Goal: Check status: Check status

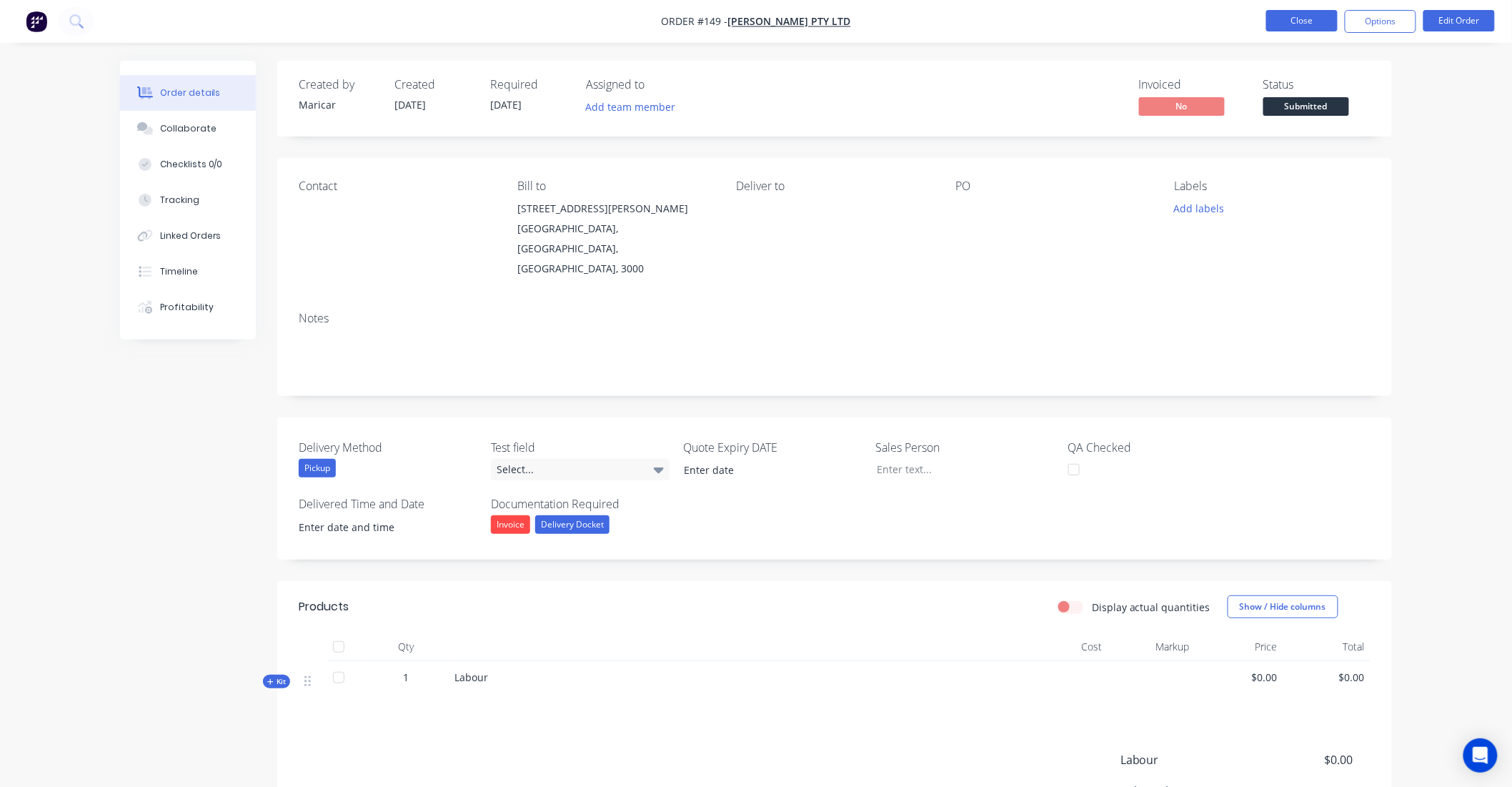
click at [1303, 23] on button "Close" at bounding box center [1301, 21] width 71 height 21
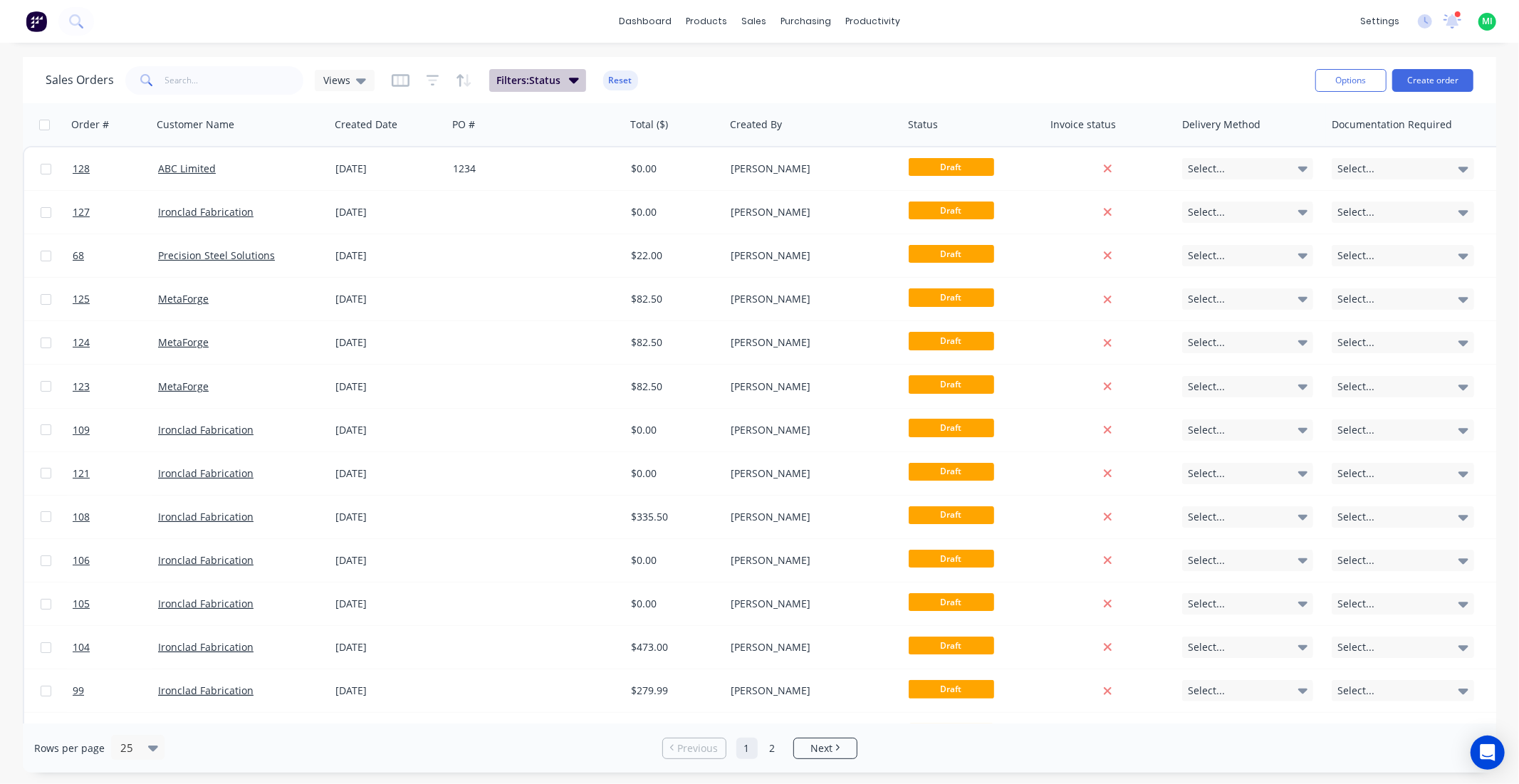
click at [530, 82] on span "Filters: Status" at bounding box center [528, 80] width 64 height 14
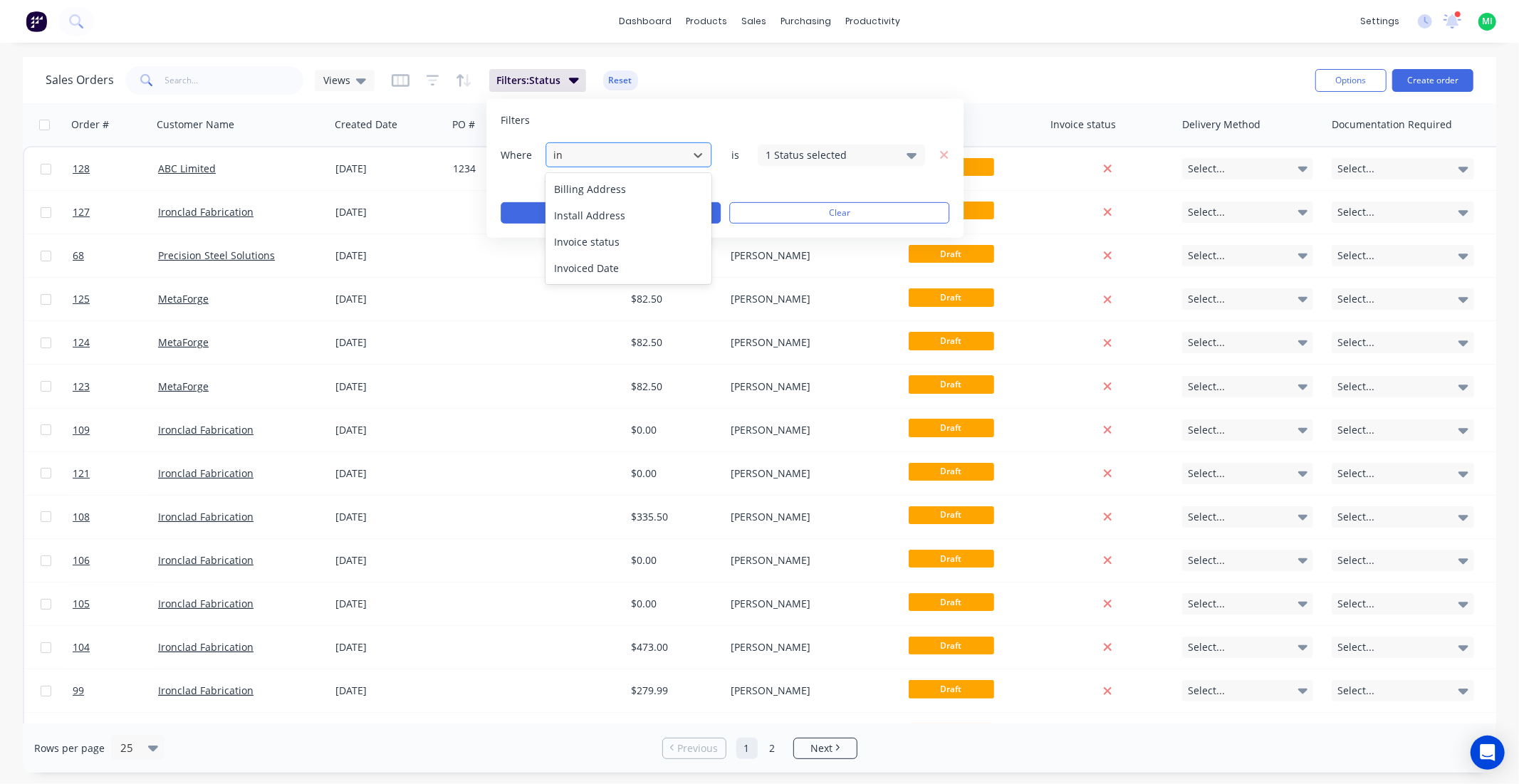
type input "inv"
click at [622, 188] on div "Invoice status" at bounding box center [629, 189] width 166 height 26
click at [844, 140] on div "Filters Where Invoice status is 1 Invoice status selected add Apply Clear" at bounding box center [725, 168] width 477 height 139
click at [828, 164] on div "1 Invoice status selected" at bounding box center [842, 154] width 167 height 21
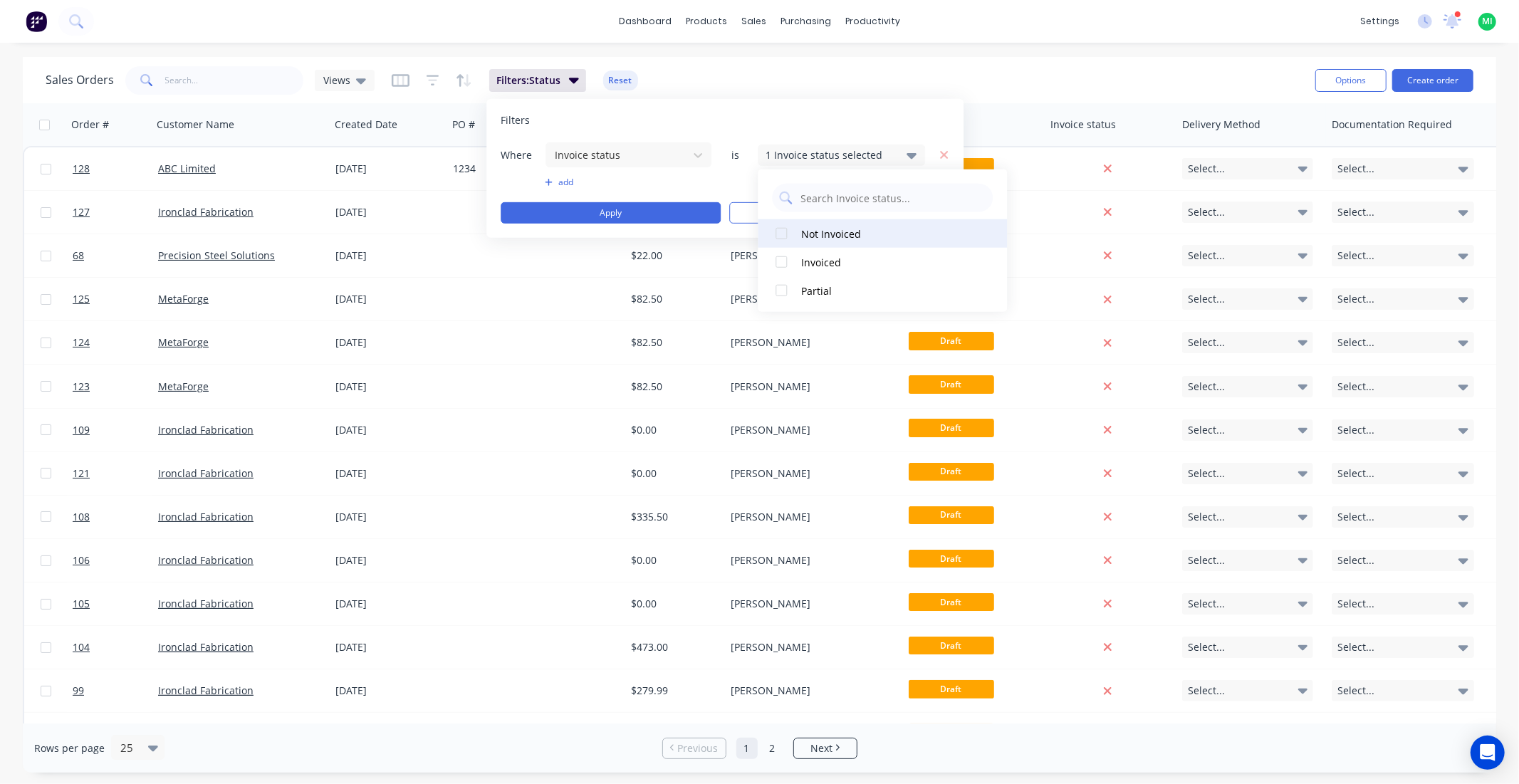
click at [781, 239] on div at bounding box center [781, 233] width 29 height 29
click at [781, 287] on div at bounding box center [781, 290] width 29 height 29
